Goal: Information Seeking & Learning: Compare options

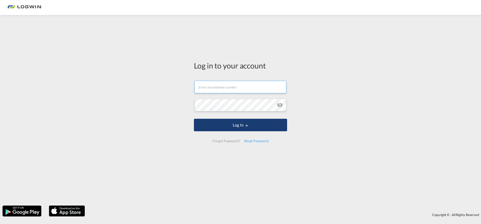
type input "[EMAIL_ADDRESS][DOMAIN_NAME]"
click at [222, 124] on button "Log In" at bounding box center [240, 125] width 93 height 13
